Goal: Information Seeking & Learning: Learn about a topic

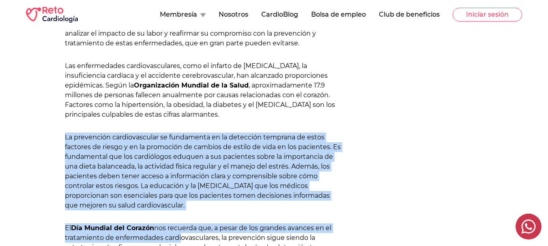
drag, startPoint x: 65, startPoint y: 178, endPoint x: 185, endPoint y: 212, distance: 124.8
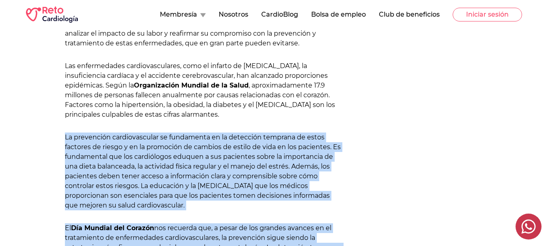
scroll to position [371, 0]
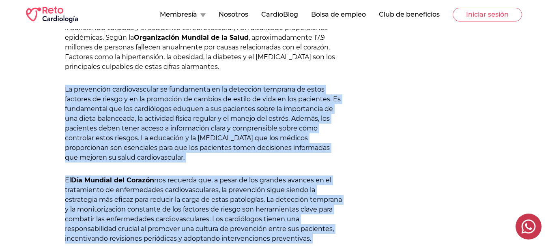
click at [202, 118] on p "La prevención cardiovascular se fundamenta en la detección temprana de estos fa…" at bounding box center [204, 124] width 279 height 78
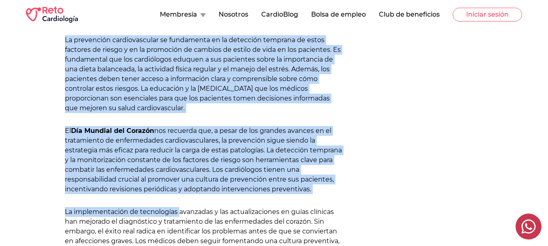
scroll to position [533, 0]
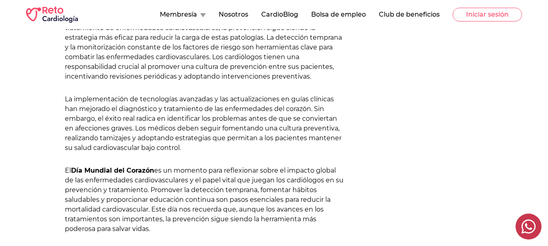
drag, startPoint x: 215, startPoint y: 129, endPoint x: 191, endPoint y: 135, distance: 25.0
click at [214, 130] on p "La implementación de tecnologías avanzadas y las actualizaciones en guías clíni…" at bounding box center [204, 124] width 279 height 58
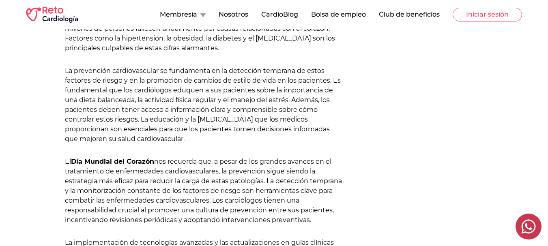
scroll to position [371, 0]
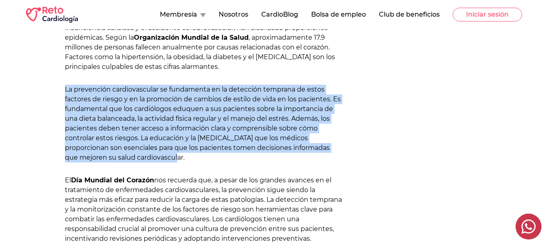
drag, startPoint x: 67, startPoint y: 88, endPoint x: 165, endPoint y: 156, distance: 119.5
click at [165, 156] on p "La prevención cardiovascular se fundamenta en la detección temprana de estos fa…" at bounding box center [204, 124] width 279 height 78
copy p "La prevención cardiovascular se fundamenta en la detección temprana de estos fa…"
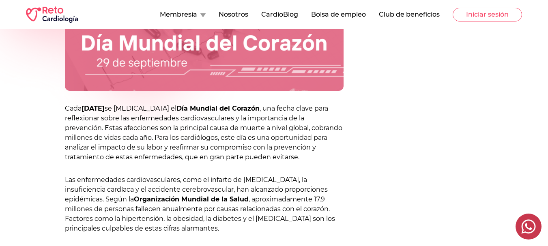
scroll to position [209, 0]
click at [281, 156] on p "Cada [DATE] se [MEDICAL_DATA] el Día Mundial del Corazón , una fecha clave para…" at bounding box center [204, 133] width 279 height 58
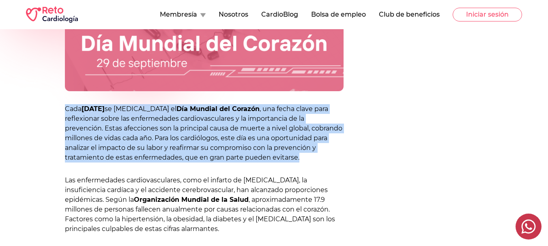
drag, startPoint x: 301, startPoint y: 159, endPoint x: 144, endPoint y: 128, distance: 159.2
copy p "Cada [DATE] se [MEDICAL_DATA] el Día Mundial del Corazón , una fecha clave para…"
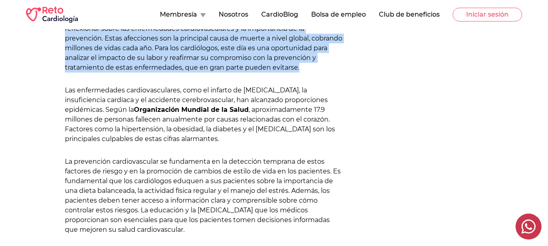
scroll to position [330, 0]
